Goal: Transaction & Acquisition: Obtain resource

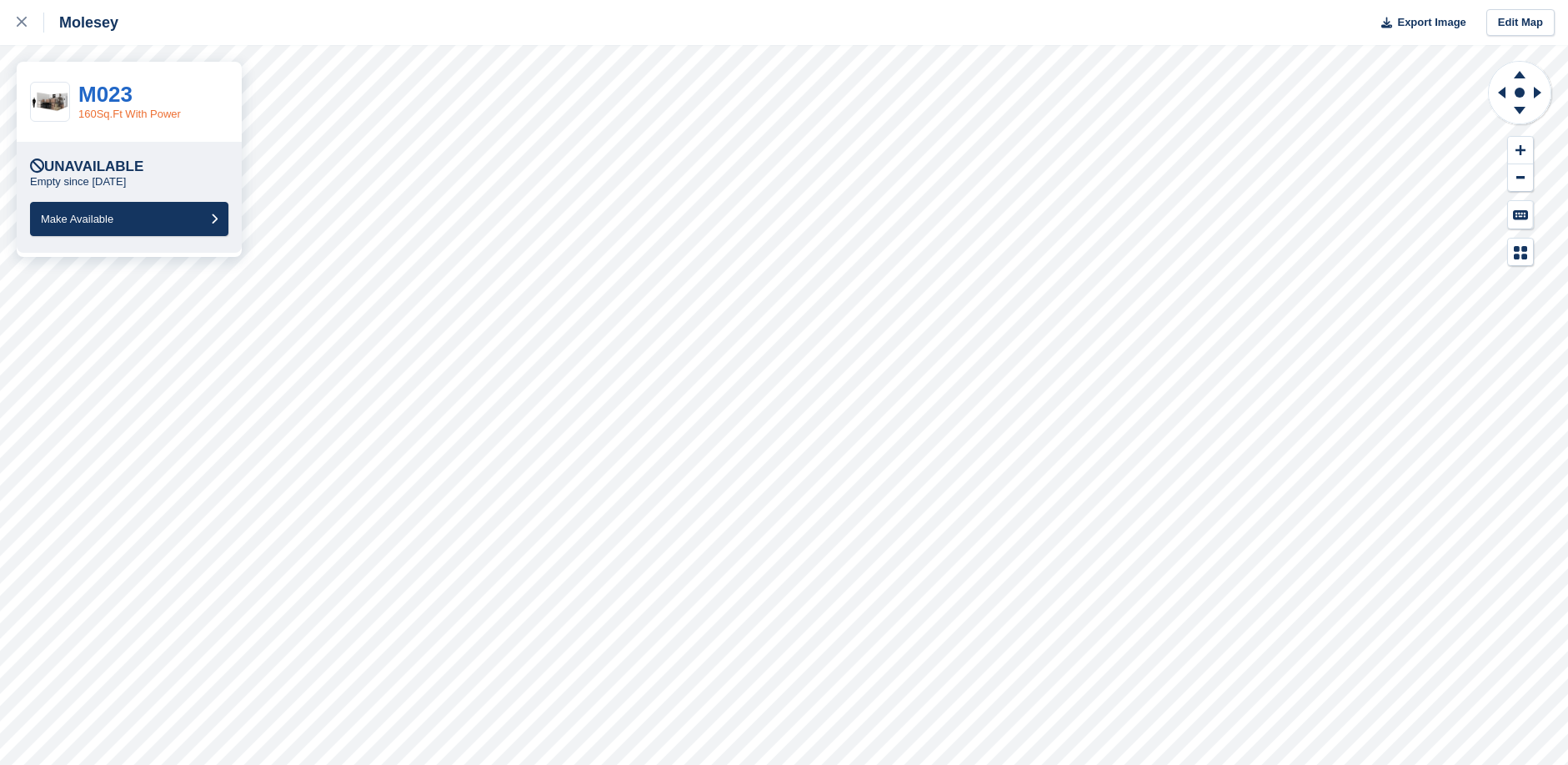
click at [114, 114] on link "160Sq.Ft With Power" at bounding box center [130, 114] width 103 height 13
click at [122, 96] on link "M023" at bounding box center [106, 94] width 54 height 25
